Goal: Task Accomplishment & Management: Manage account settings

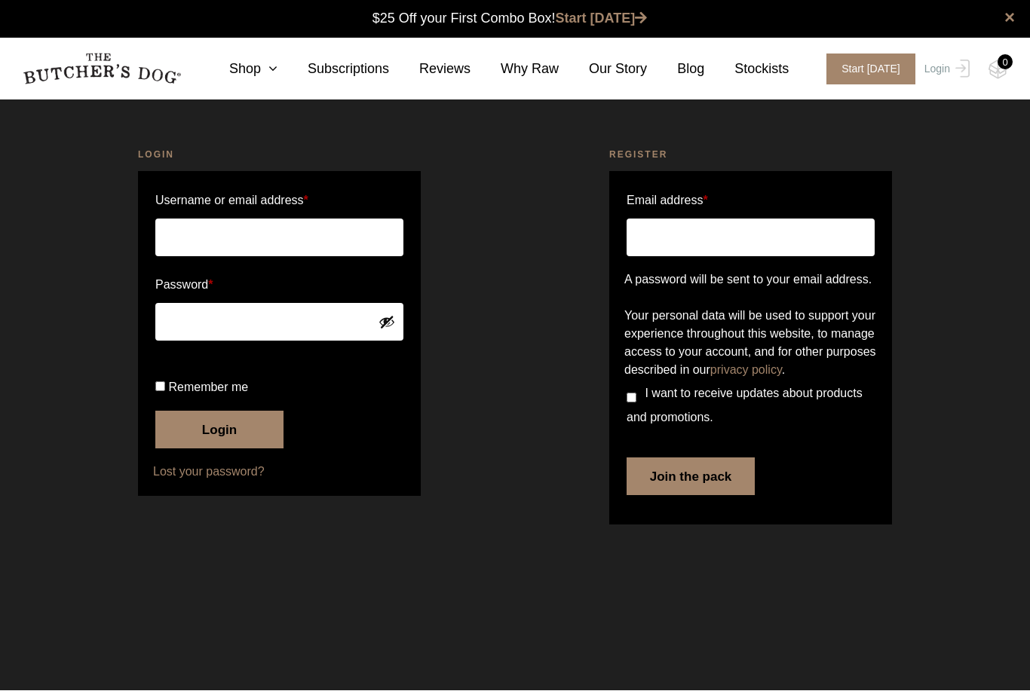
type input "[EMAIL_ADDRESS][DOMAIN_NAME]"
click at [219, 449] on button "Login" at bounding box center [219, 431] width 128 height 38
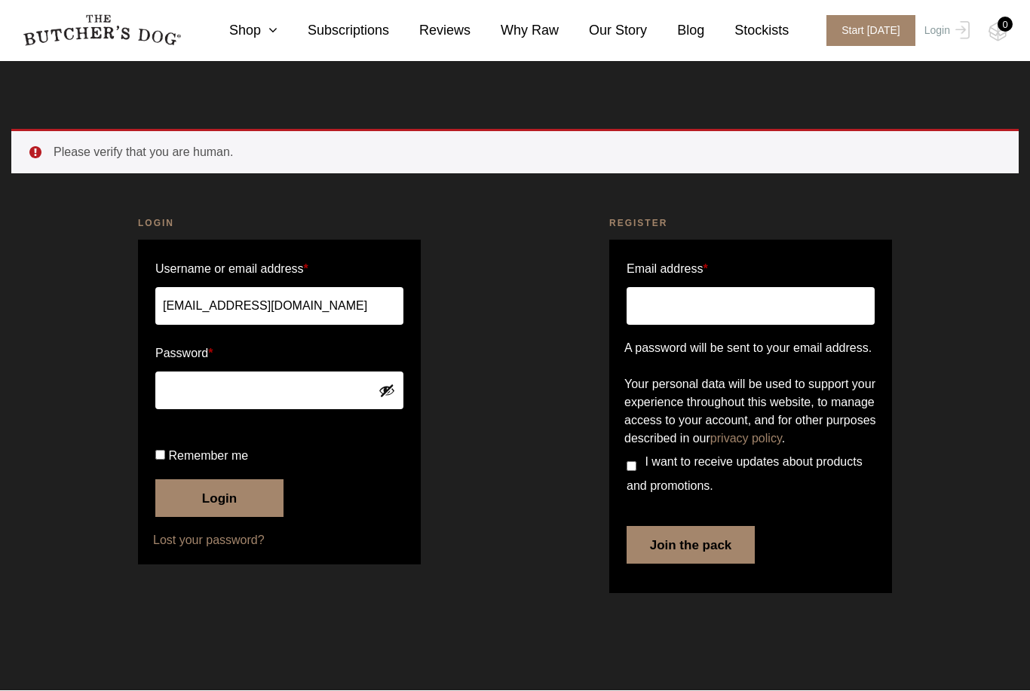
scroll to position [1, 0]
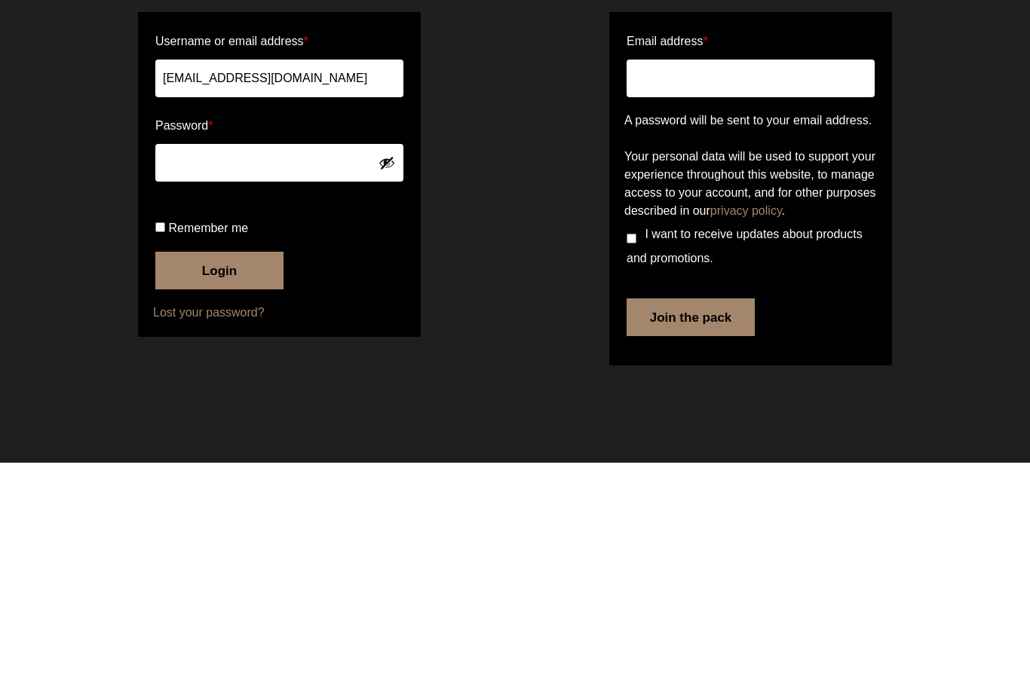
click at [170, 445] on label "Remember me" at bounding box center [279, 457] width 248 height 24
click at [165, 451] on input "Remember me" at bounding box center [160, 456] width 10 height 10
checkbox input "true"
click at [229, 518] on button "Login" at bounding box center [219, 499] width 128 height 38
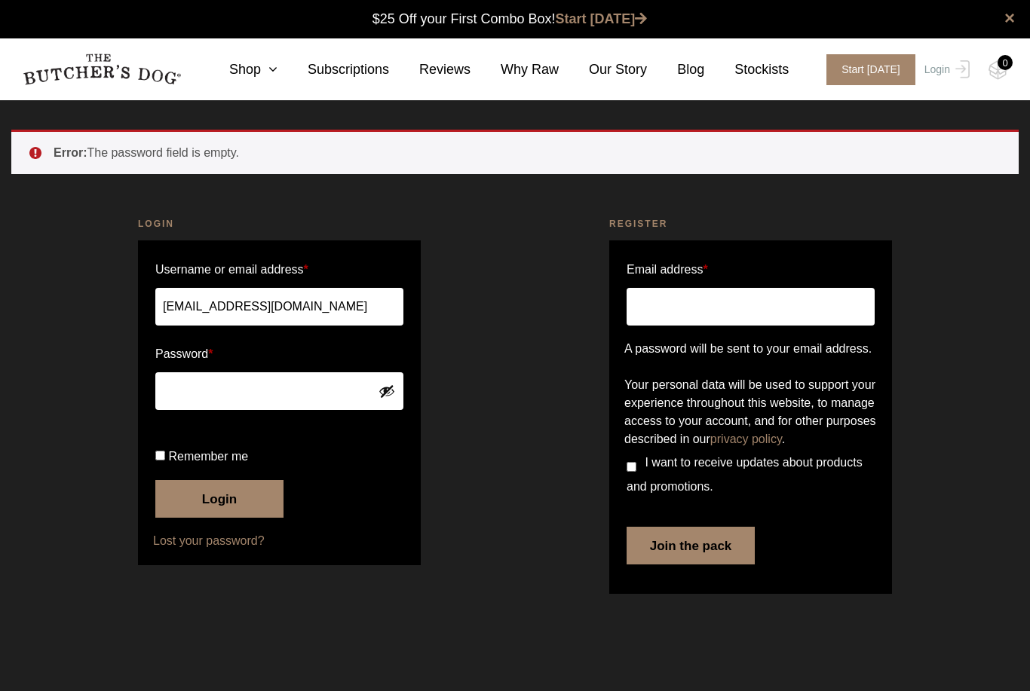
click at [210, 463] on span "Remember me" at bounding box center [208, 456] width 80 height 13
click at [165, 461] on input "Remember me" at bounding box center [160, 456] width 10 height 10
checkbox input "true"
click at [231, 518] on button "Login" at bounding box center [219, 499] width 128 height 38
click at [0, 0] on img at bounding box center [0, 0] width 0 height 0
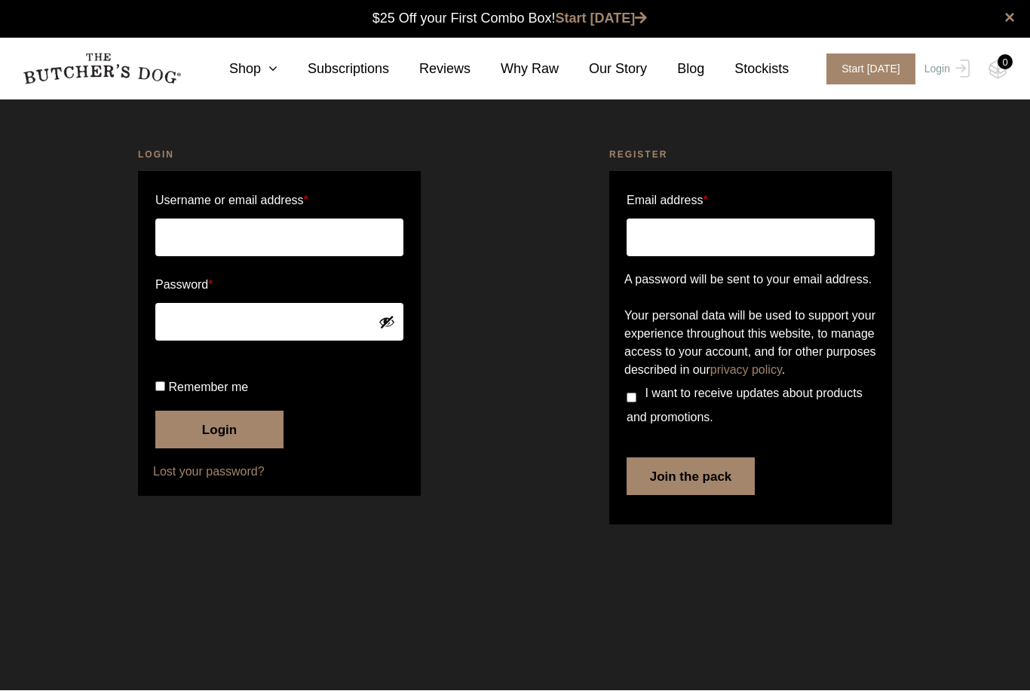
type input "poplin-shaky-0b@icloud.com"
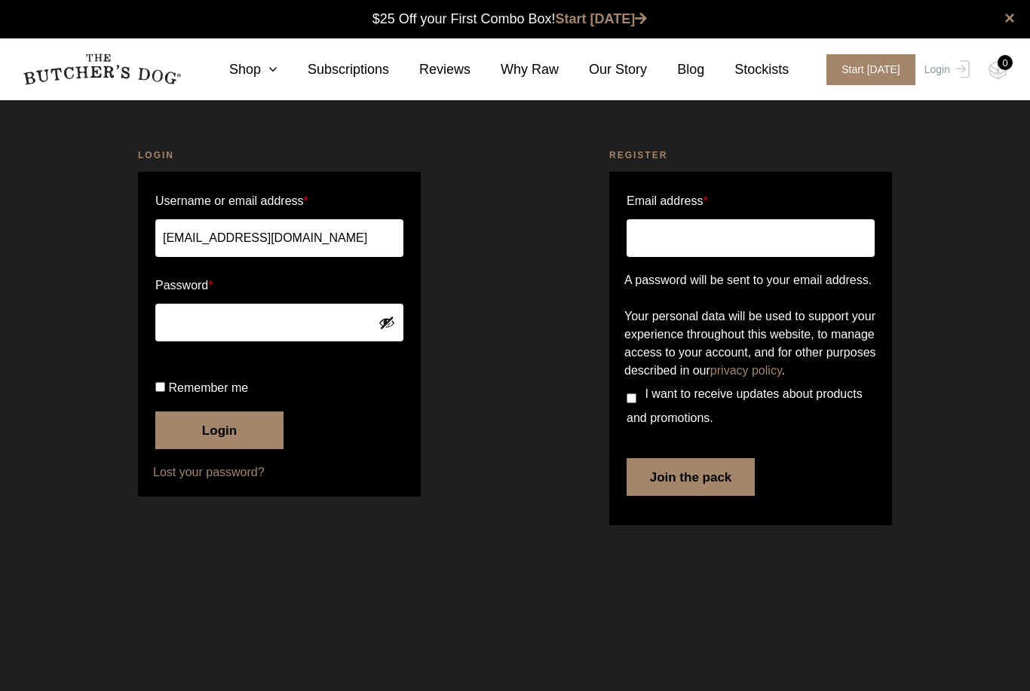
click at [228, 449] on button "Login" at bounding box center [219, 431] width 128 height 38
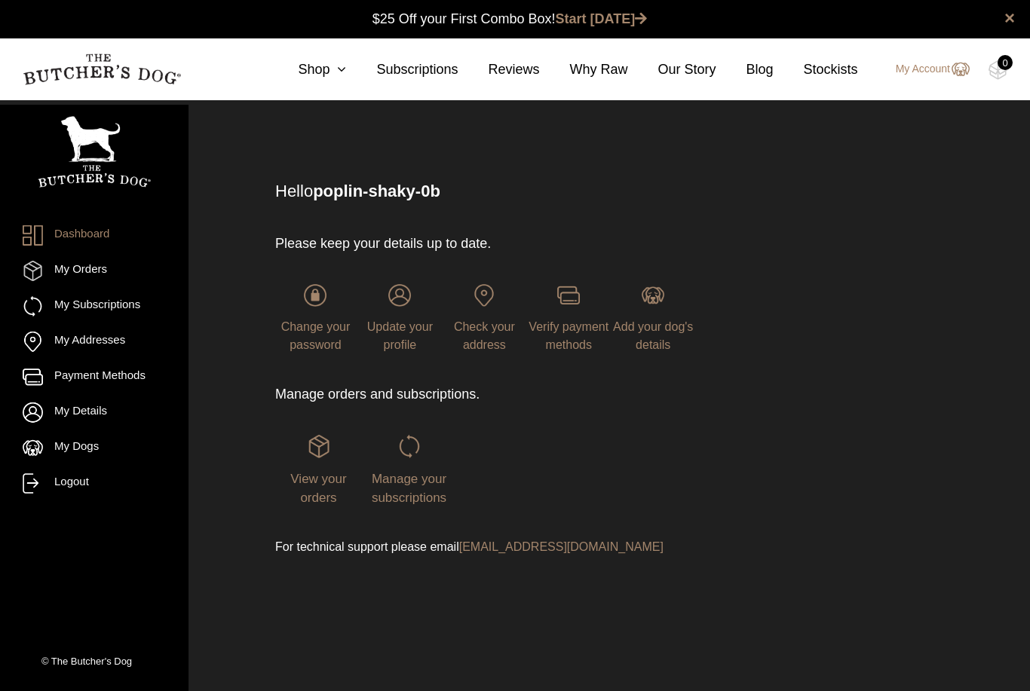
click at [404, 498] on span "Manage your subscriptions" at bounding box center [409, 489] width 75 height 34
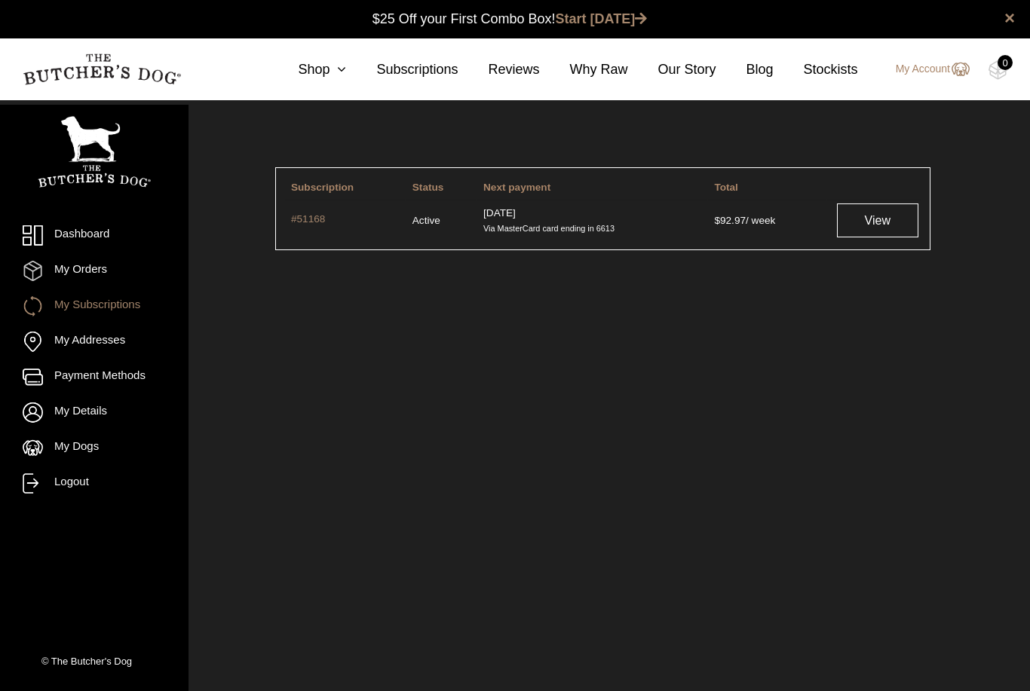
click at [875, 217] on link "View" at bounding box center [877, 221] width 81 height 34
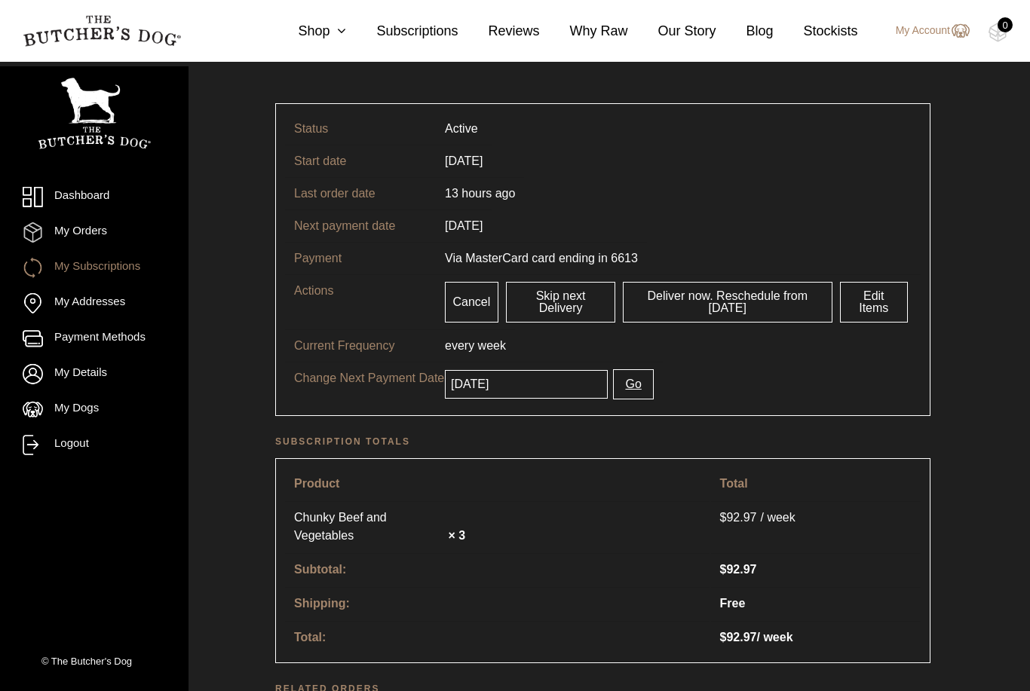
scroll to position [65, 0]
click at [560, 300] on link "Skip next Delivery" at bounding box center [560, 301] width 109 height 41
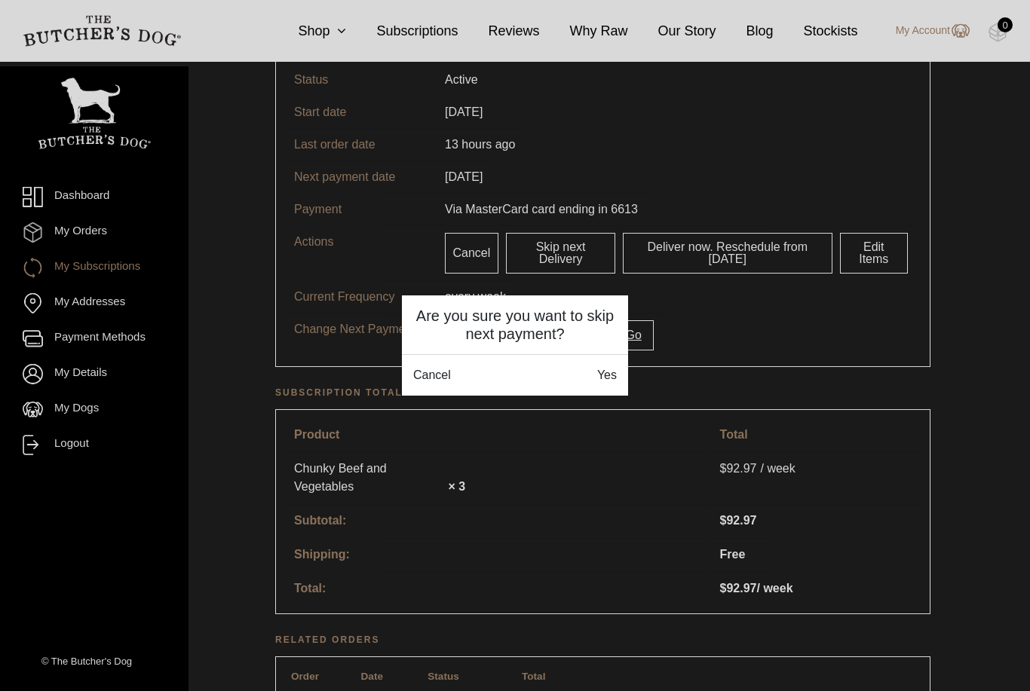
click at [440, 381] on button "Cancel" at bounding box center [432, 375] width 38 height 18
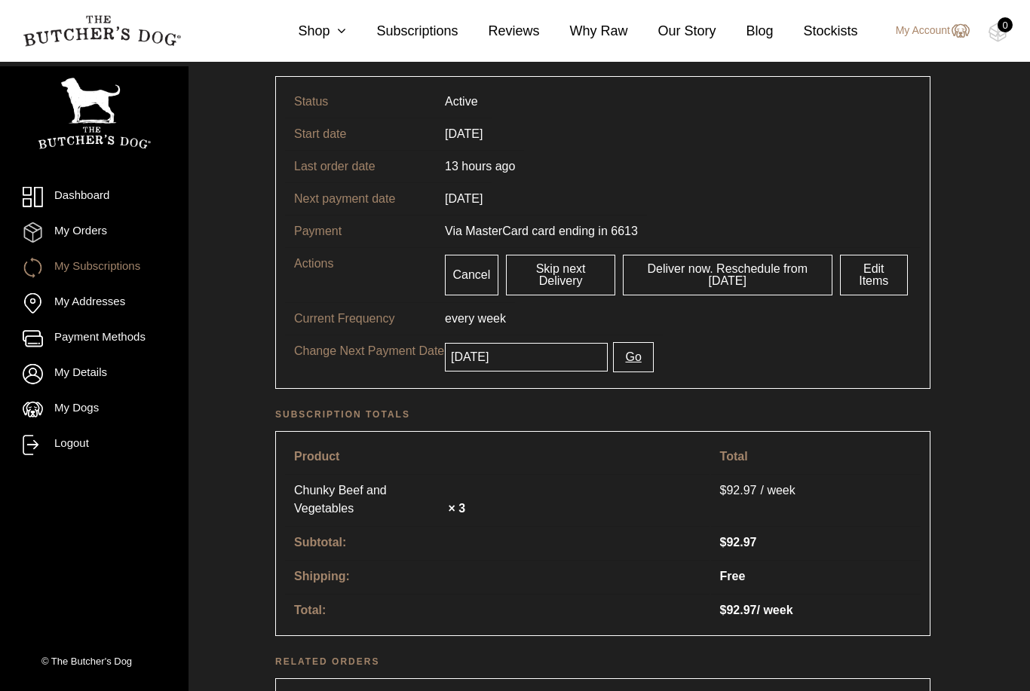
scroll to position [93, 0]
click at [758, 274] on link "Deliver now. Reschedule from [DATE]" at bounding box center [728, 273] width 210 height 41
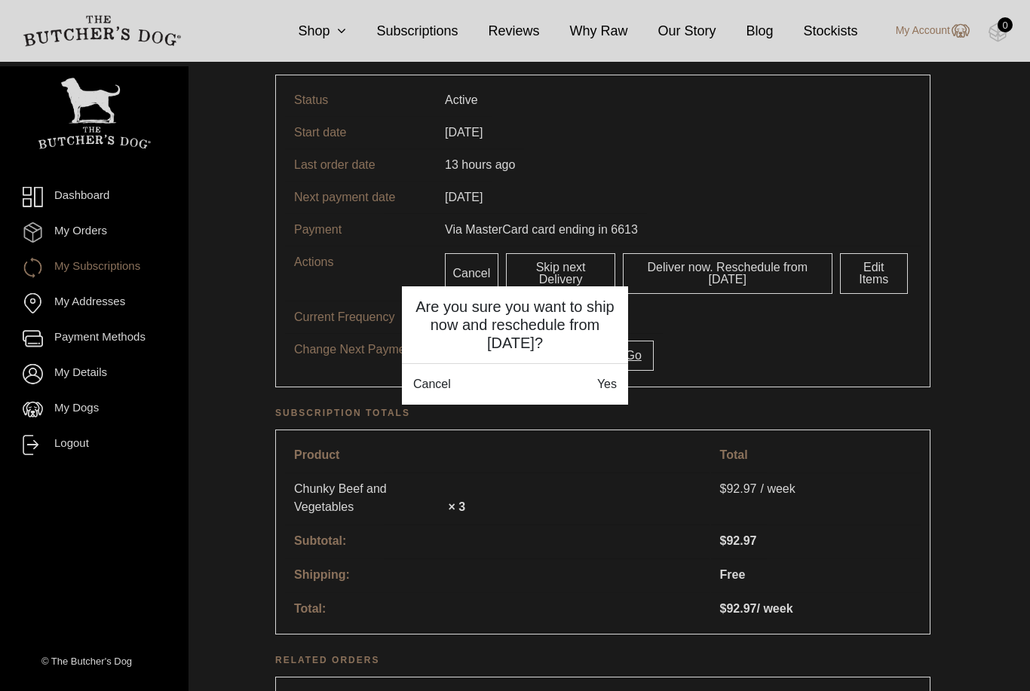
click at [437, 391] on button "Cancel" at bounding box center [432, 384] width 38 height 18
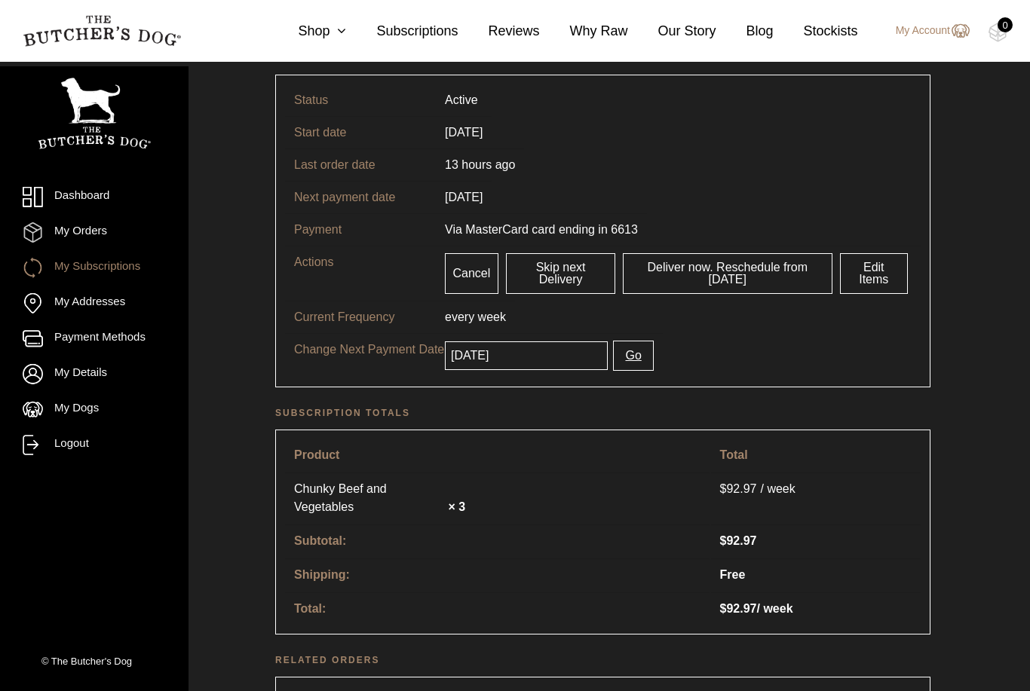
click at [559, 272] on link "Skip next Delivery" at bounding box center [560, 273] width 109 height 41
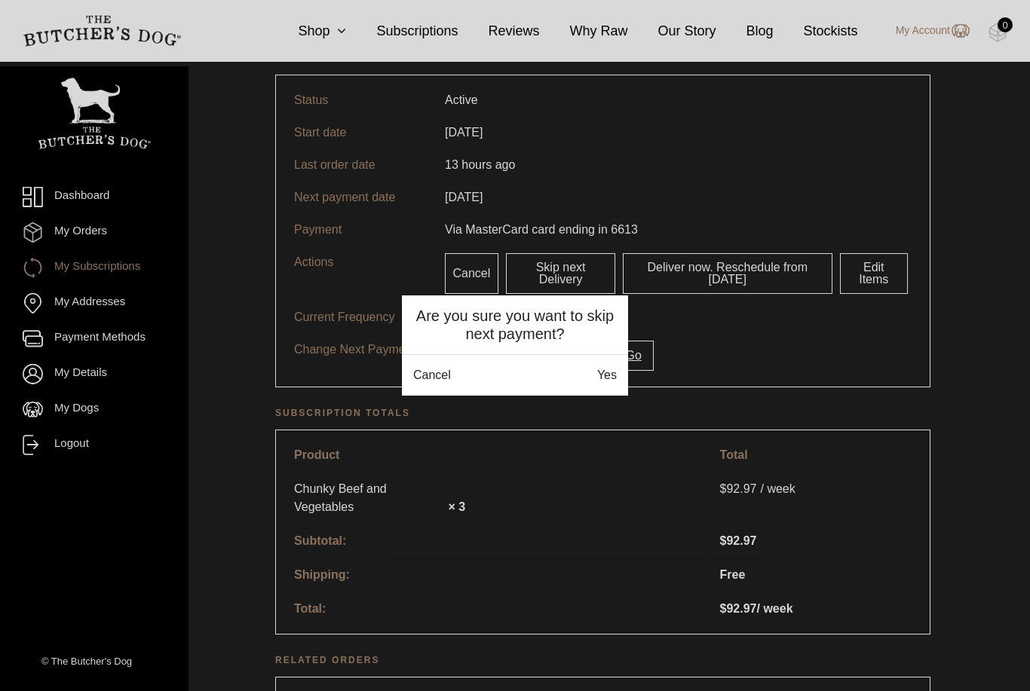
click at [611, 374] on link "Yes" at bounding box center [607, 375] width 20 height 18
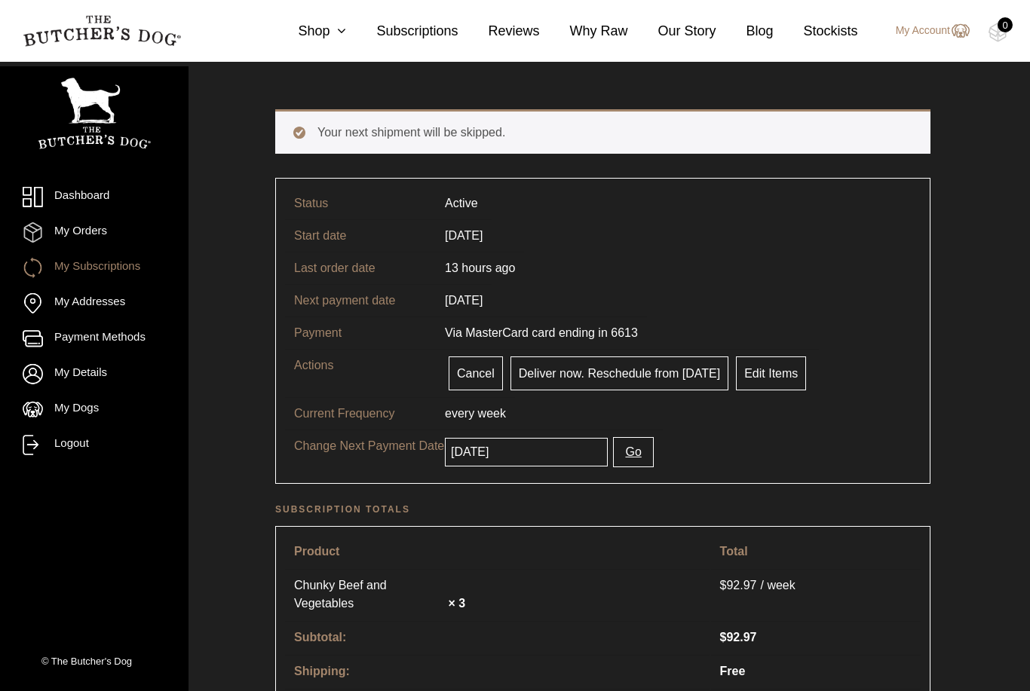
scroll to position [45, 0]
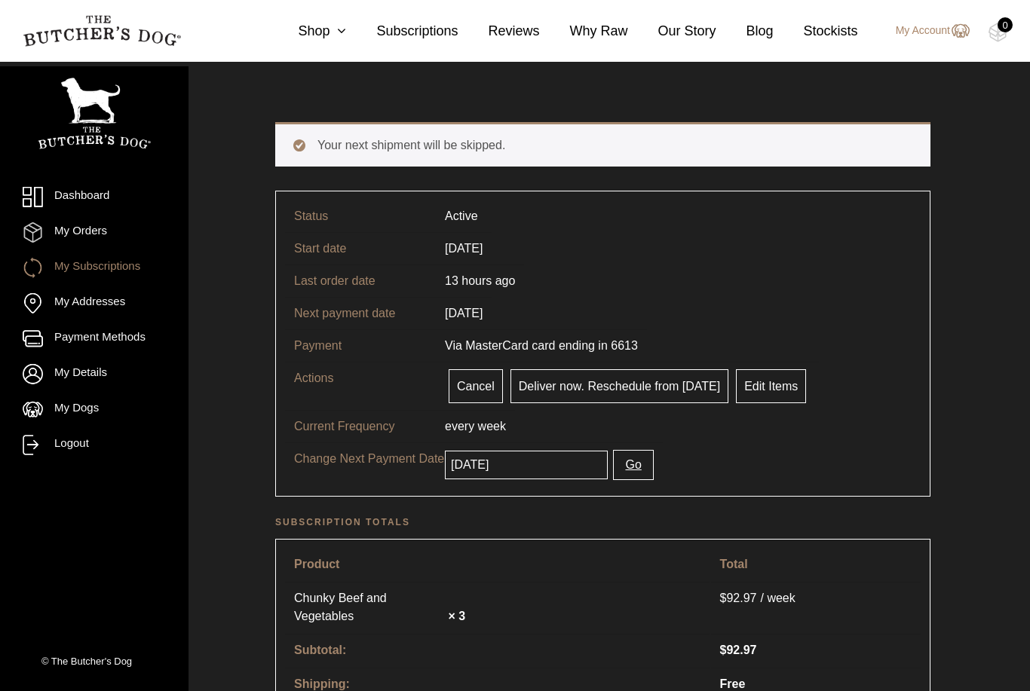
click at [470, 432] on span "every" at bounding box center [459, 426] width 29 height 13
click at [658, 386] on link "Deliver now. Reschedule from [DATE]" at bounding box center [619, 386] width 218 height 34
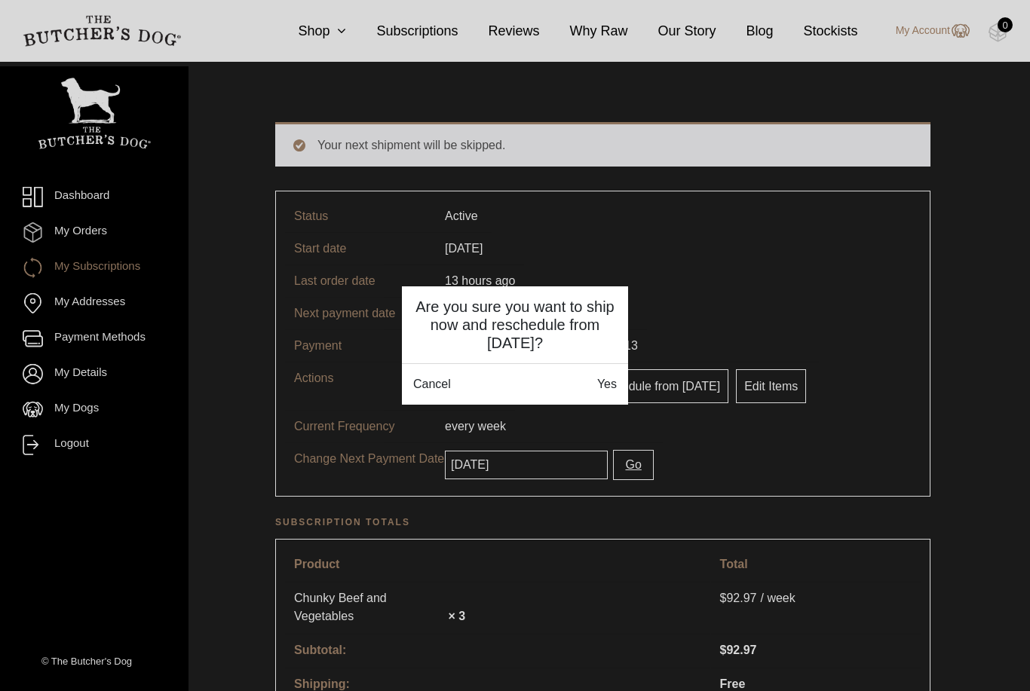
scroll to position [93, 0]
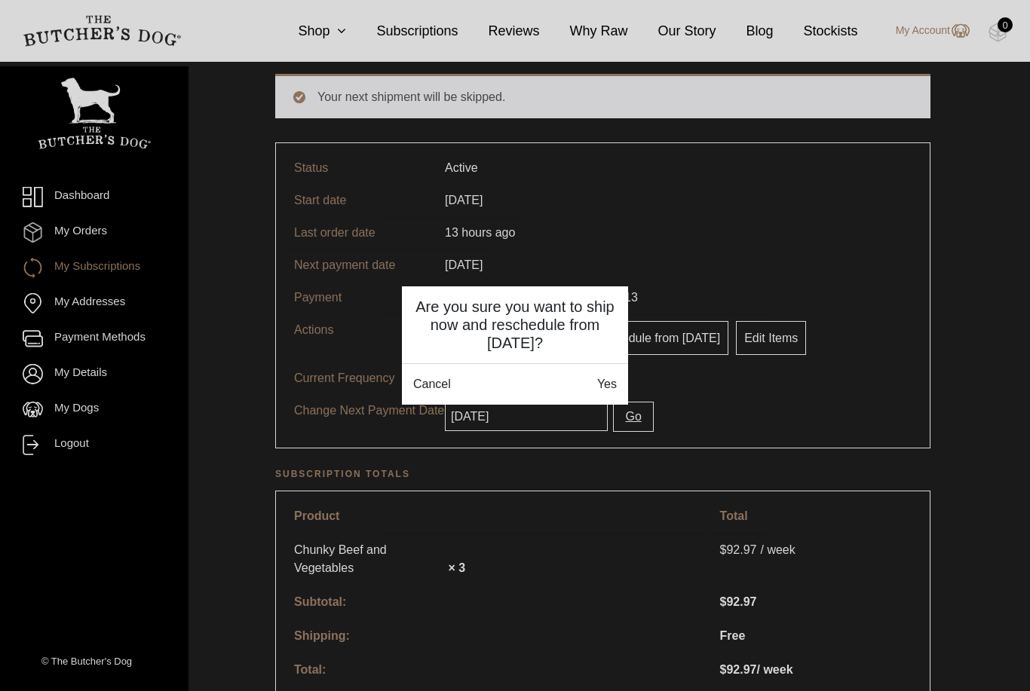
click at [432, 384] on button "Cancel" at bounding box center [432, 384] width 38 height 18
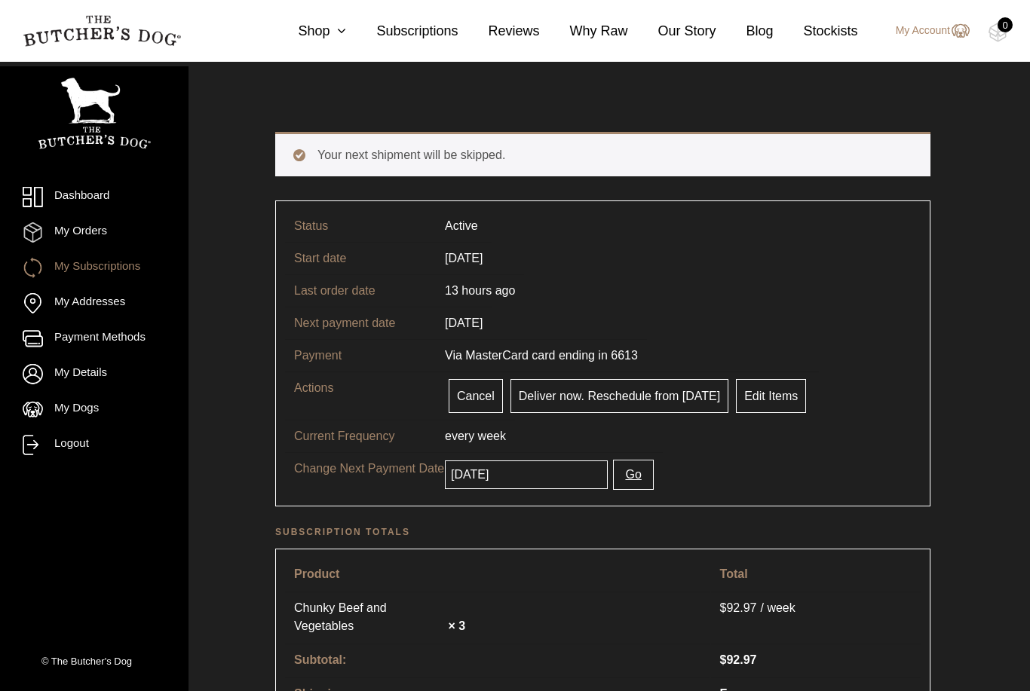
scroll to position [42, 0]
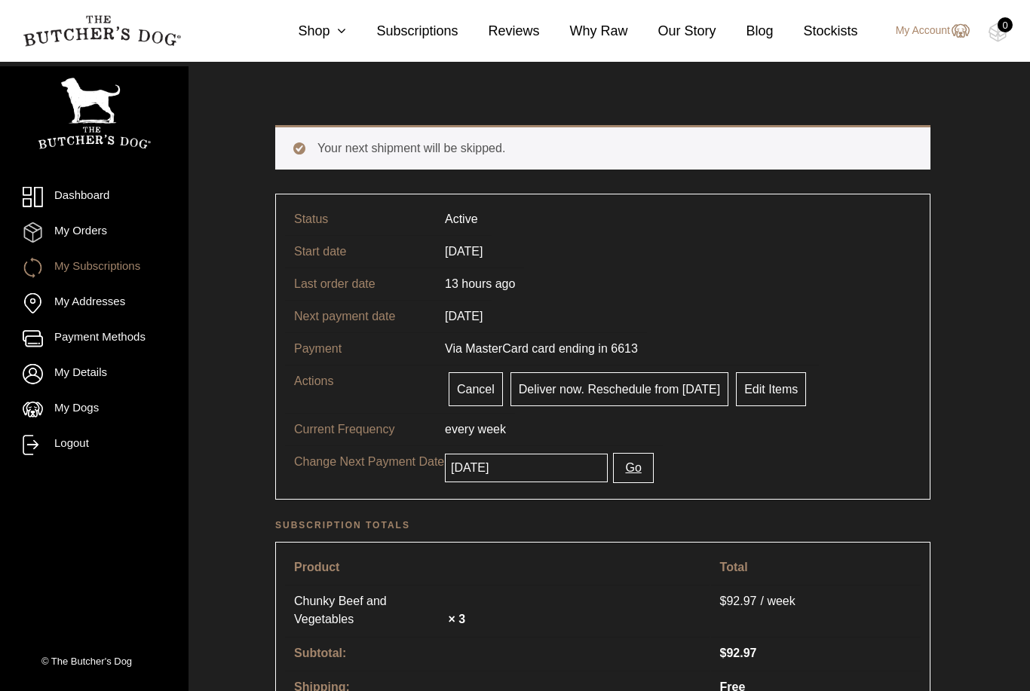
click at [75, 266] on link "My Subscriptions" at bounding box center [94, 268] width 143 height 20
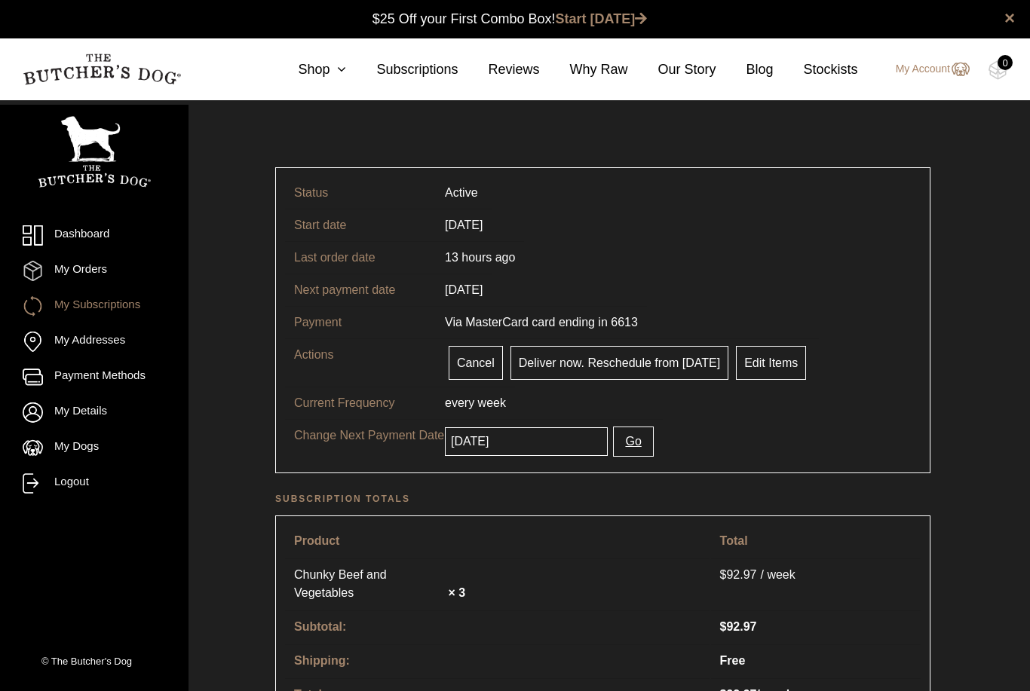
scroll to position [1, 0]
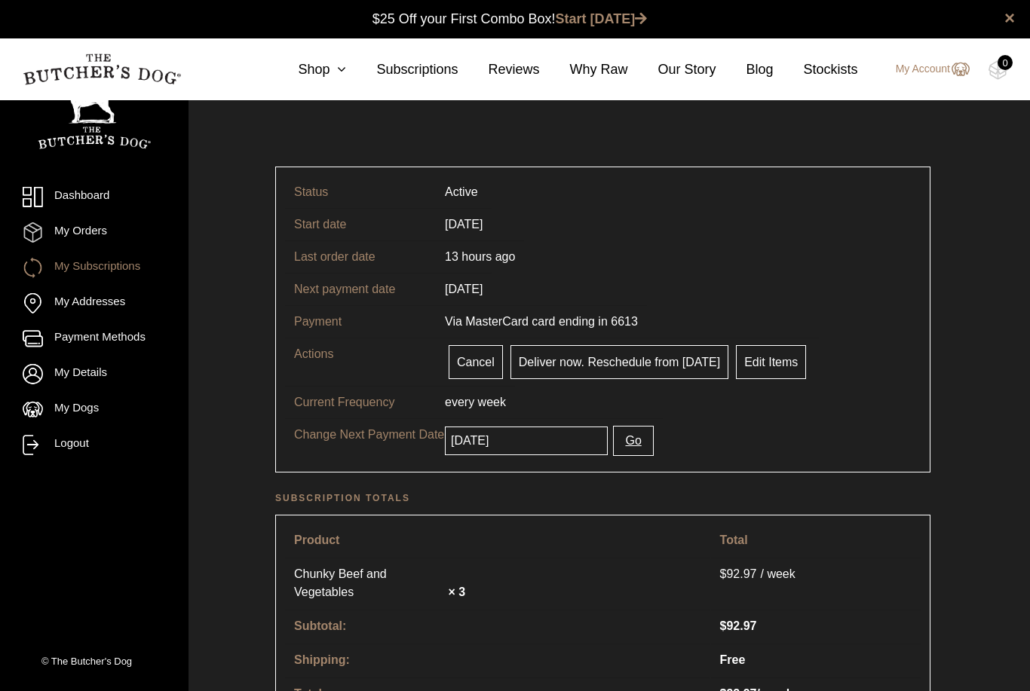
click at [75, 233] on link "My Orders" at bounding box center [94, 232] width 143 height 20
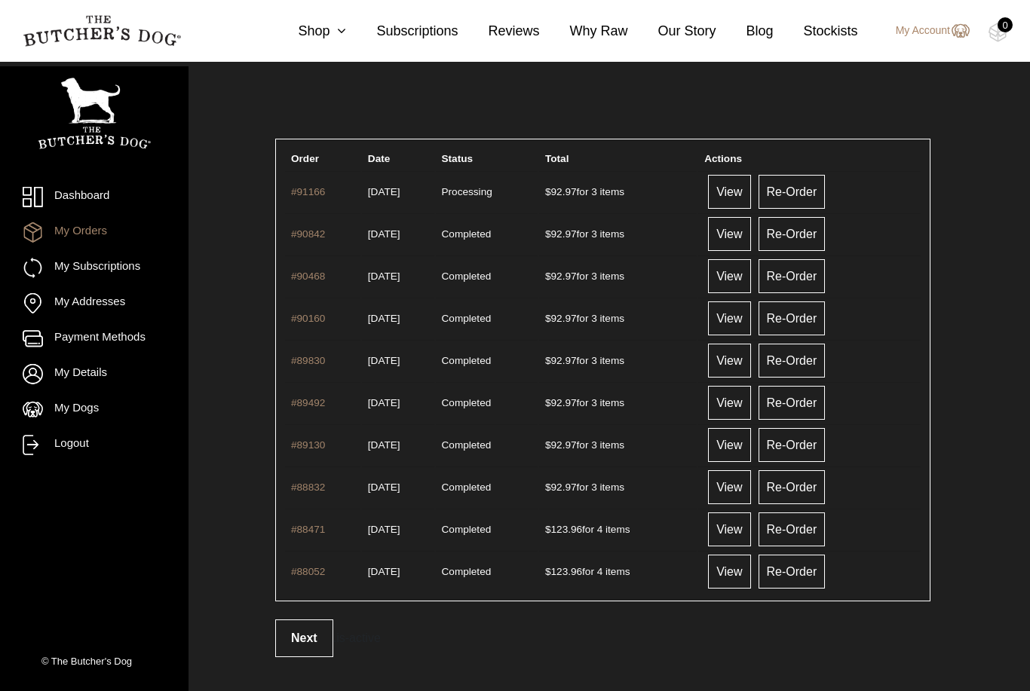
scroll to position [32, 0]
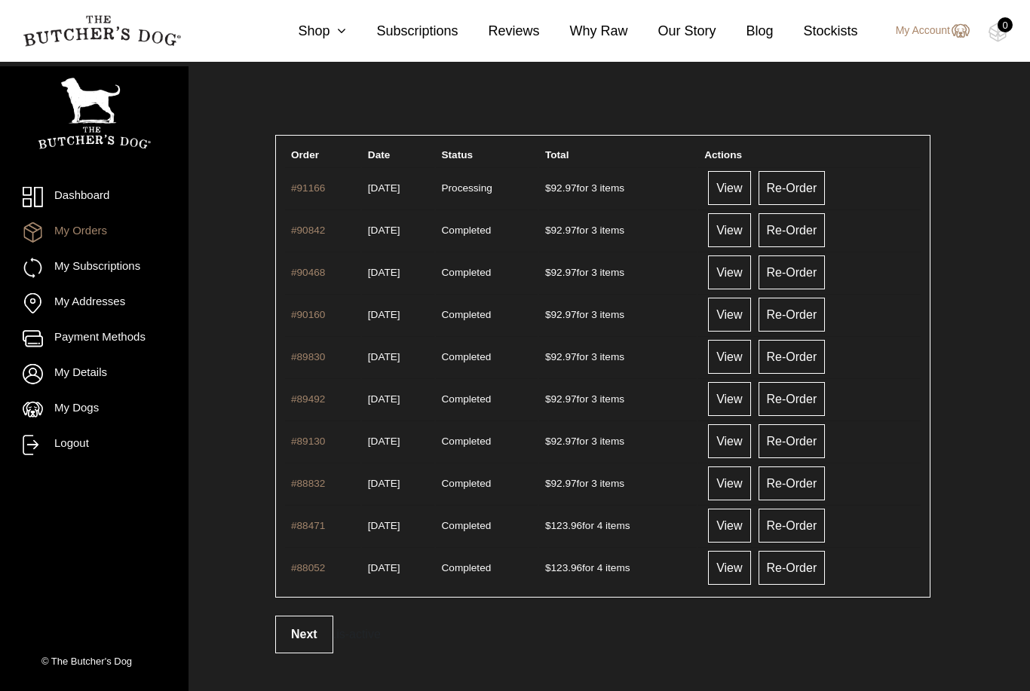
click at [103, 259] on link "My Subscriptions" at bounding box center [94, 268] width 143 height 20
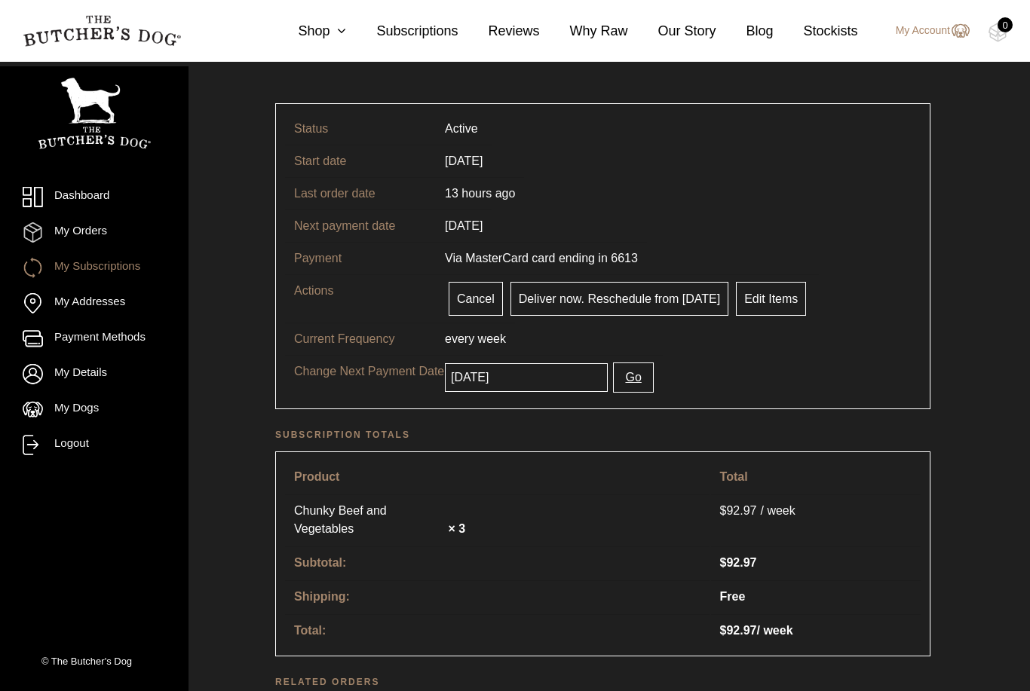
scroll to position [60, 0]
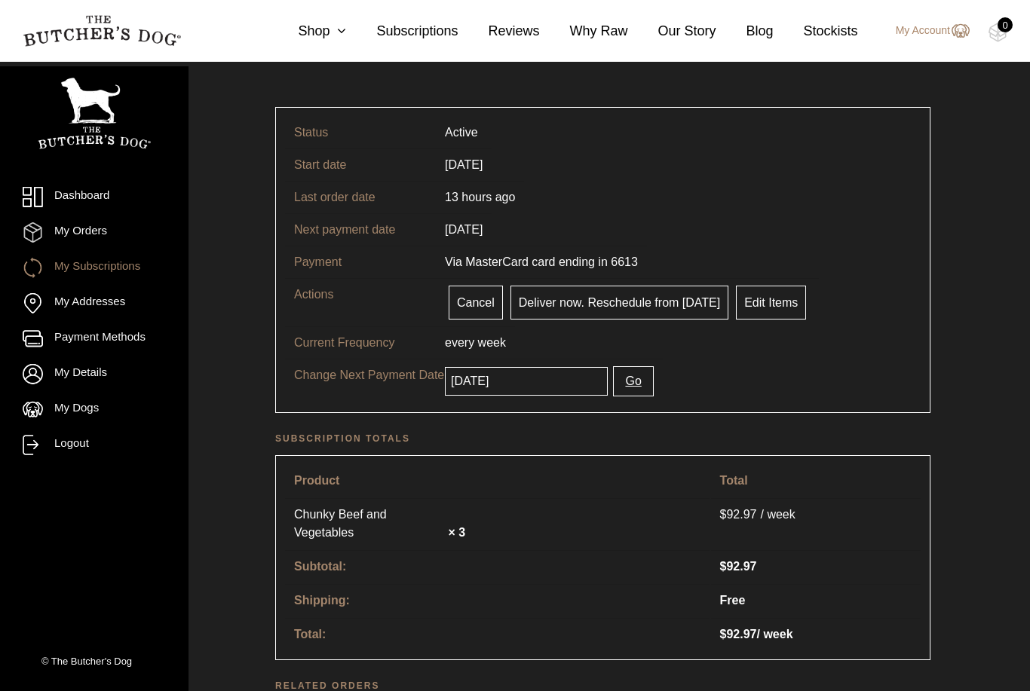
click at [470, 305] on link "Cancel" at bounding box center [476, 303] width 54 height 34
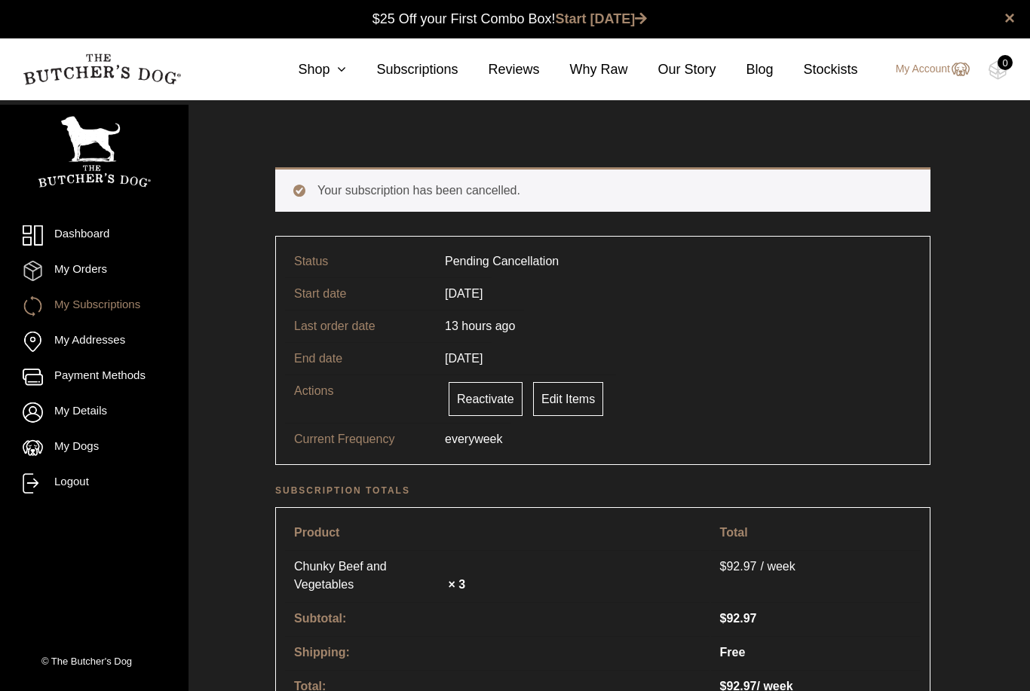
click at [934, 75] on link "My Account" at bounding box center [925, 69] width 89 height 18
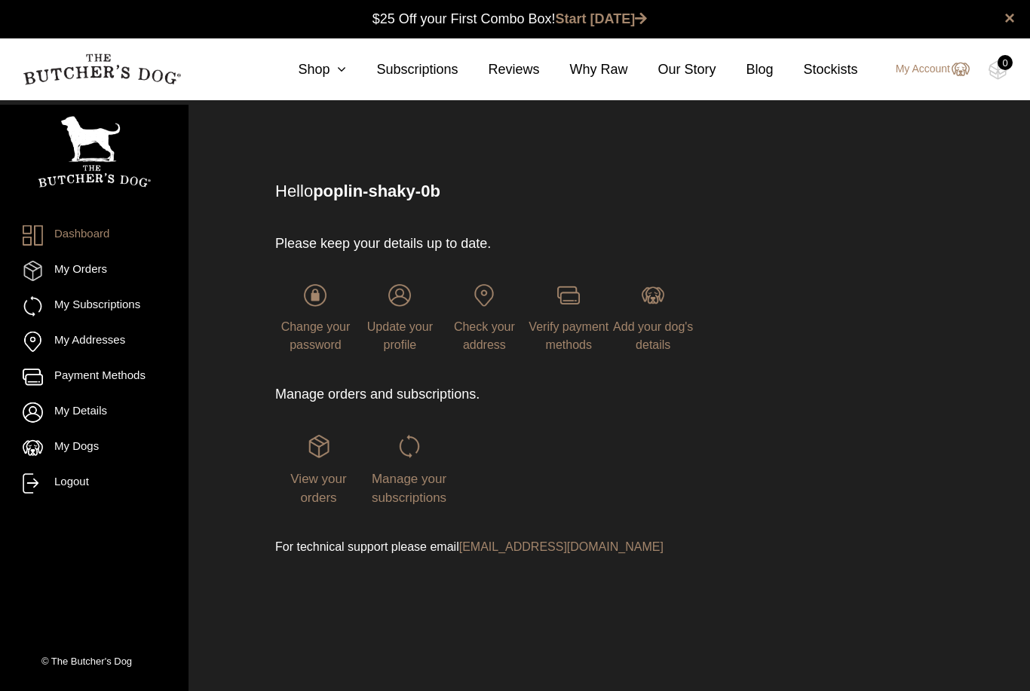
click at [405, 494] on span "Manage your subscriptions" at bounding box center [409, 489] width 75 height 34
